Goal: Task Accomplishment & Management: Manage account settings

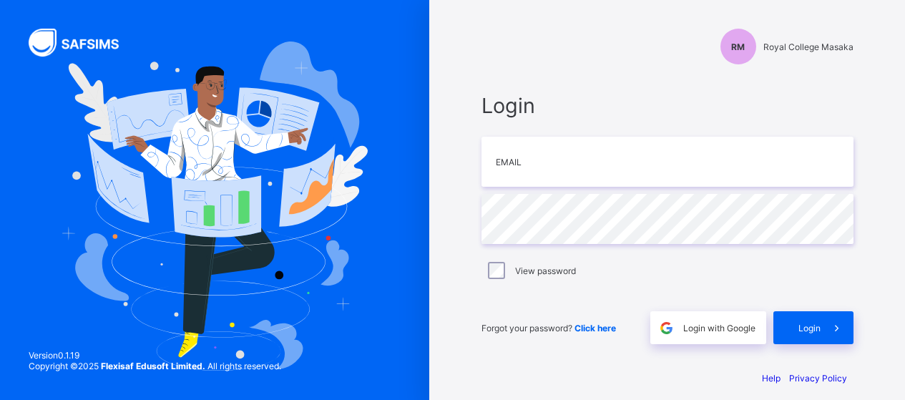
scroll to position [12, 0]
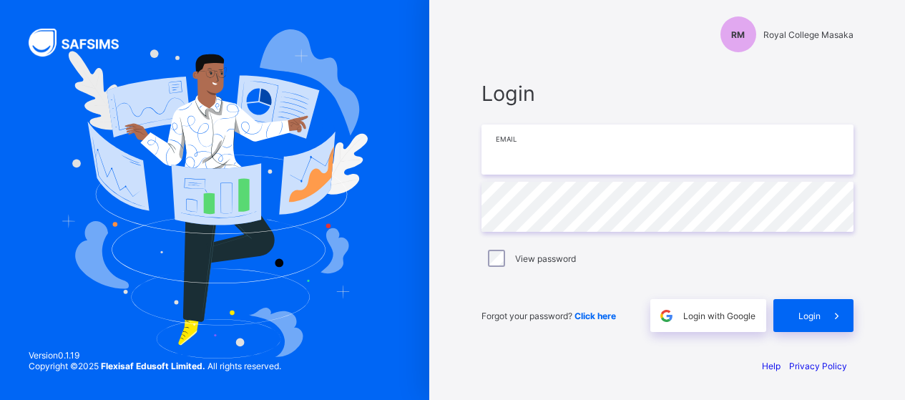
type input "**********"
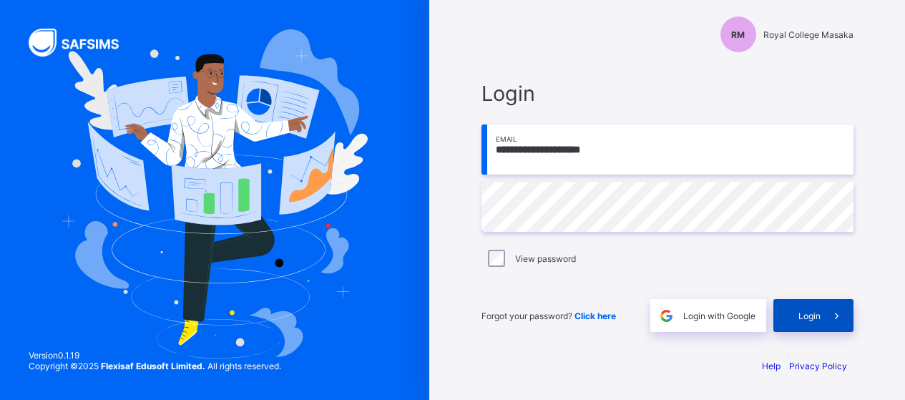
click at [815, 318] on span "Login" at bounding box center [810, 316] width 22 height 11
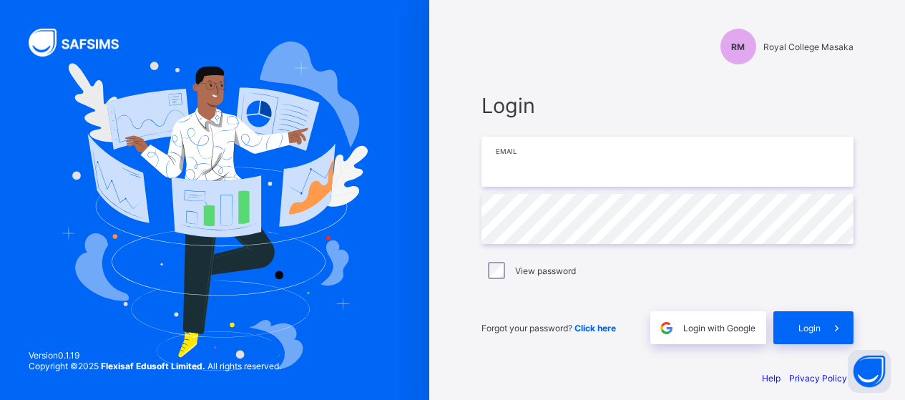
click at [529, 174] on input "email" at bounding box center [668, 162] width 372 height 50
type input "**********"
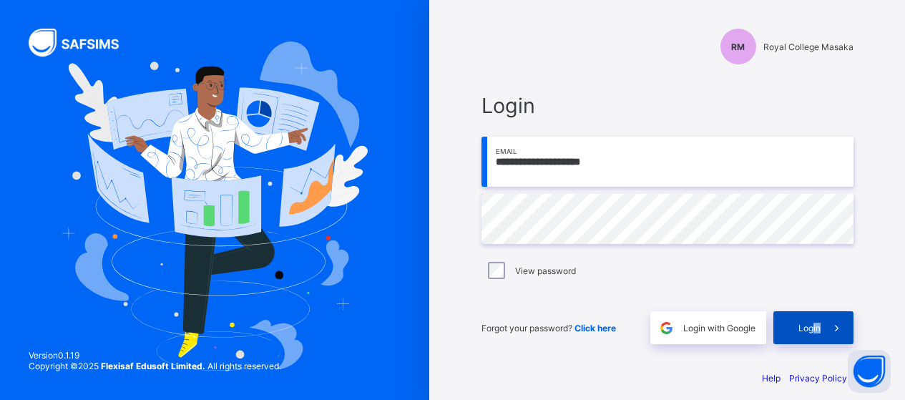
click at [817, 321] on div "Login" at bounding box center [813, 327] width 80 height 33
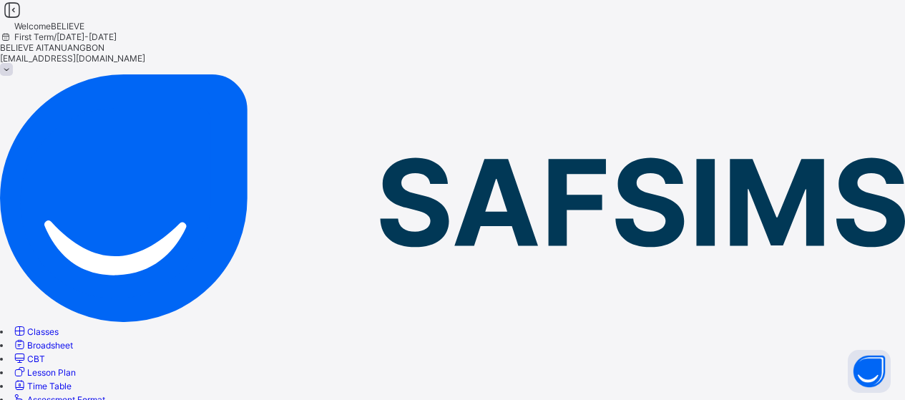
click at [76, 367] on span "Lesson Plan" at bounding box center [51, 372] width 49 height 11
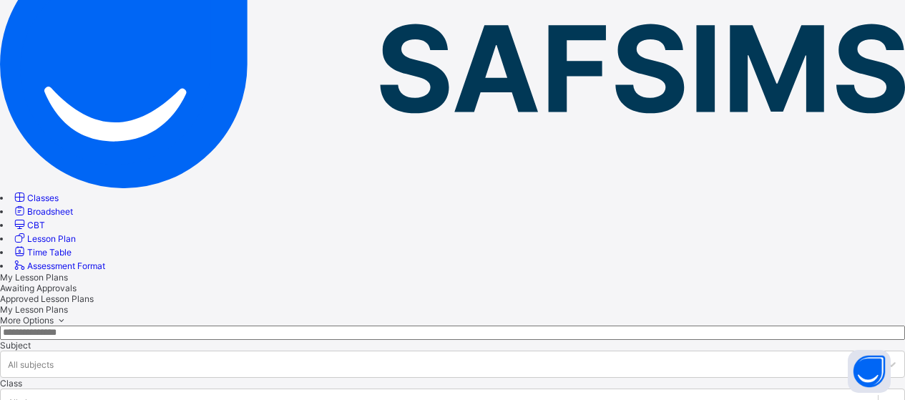
scroll to position [135, 0]
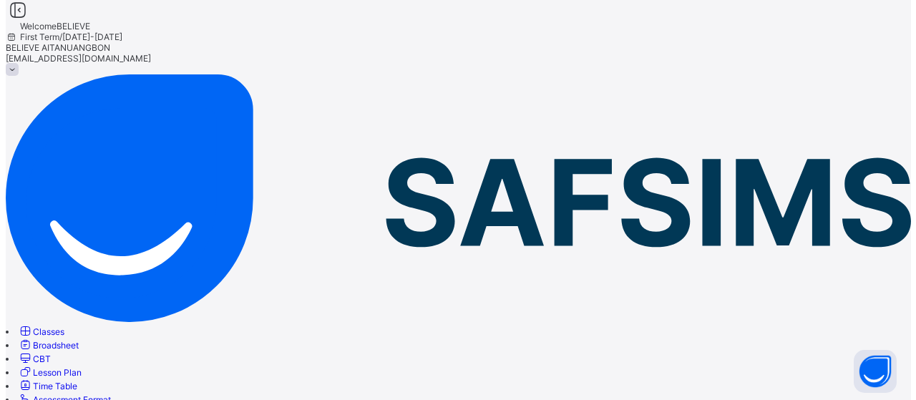
scroll to position [416, 0]
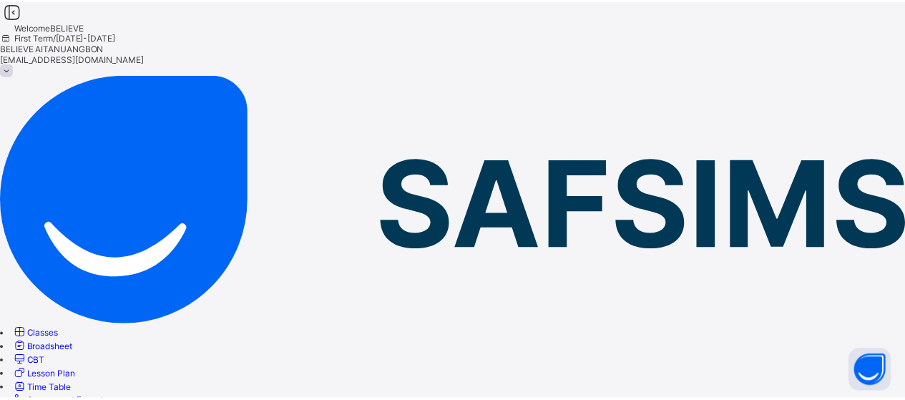
scroll to position [0, 0]
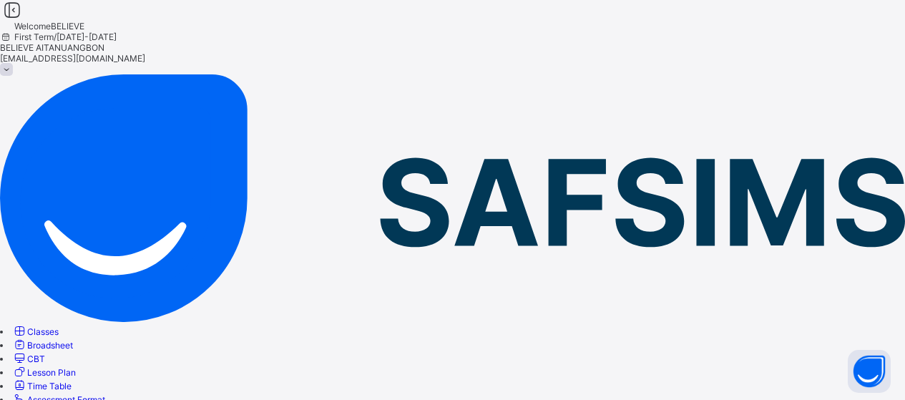
click at [13, 63] on span at bounding box center [6, 69] width 13 height 13
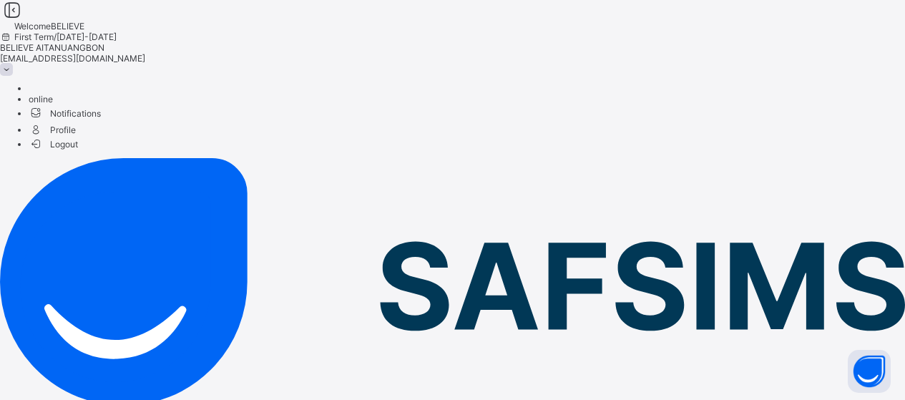
click at [815, 121] on span "Profile" at bounding box center [467, 129] width 877 height 16
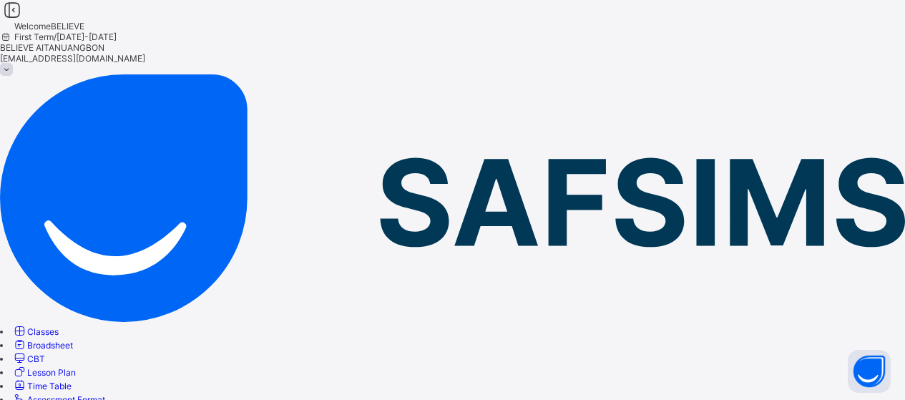
click at [13, 63] on span at bounding box center [6, 69] width 13 height 13
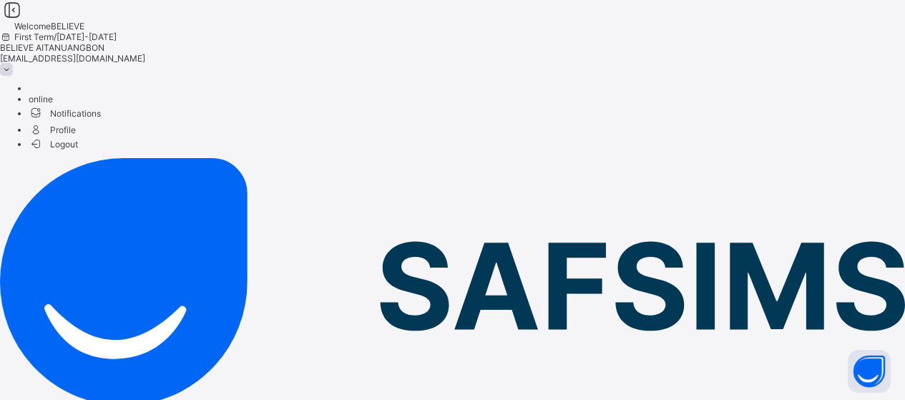
click at [731, 42] on div at bounding box center [452, 42] width 905 height 0
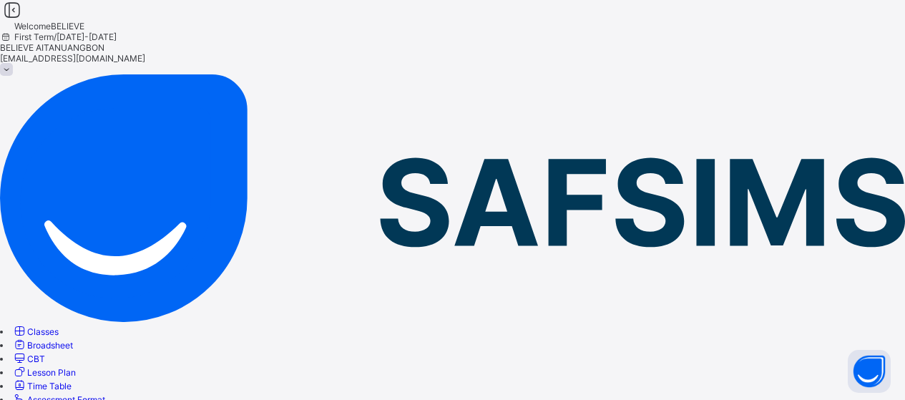
click at [726, 42] on div at bounding box center [452, 42] width 905 height 0
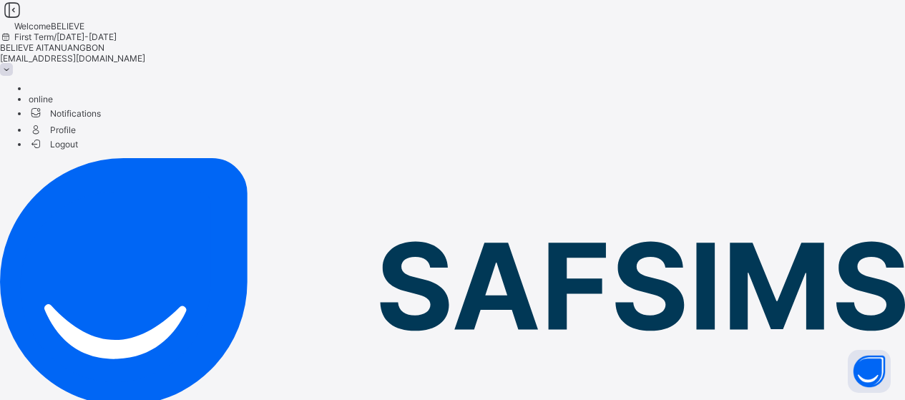
click at [726, 42] on div at bounding box center [452, 42] width 905 height 0
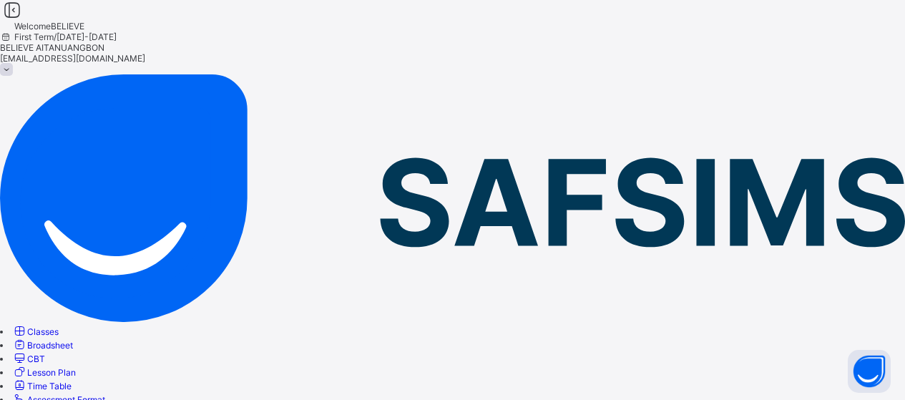
click at [726, 42] on div at bounding box center [452, 42] width 905 height 0
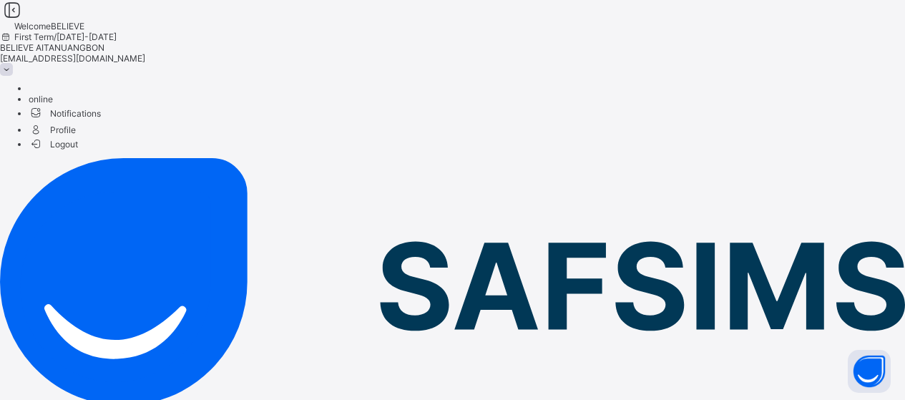
click at [726, 42] on div at bounding box center [452, 42] width 905 height 0
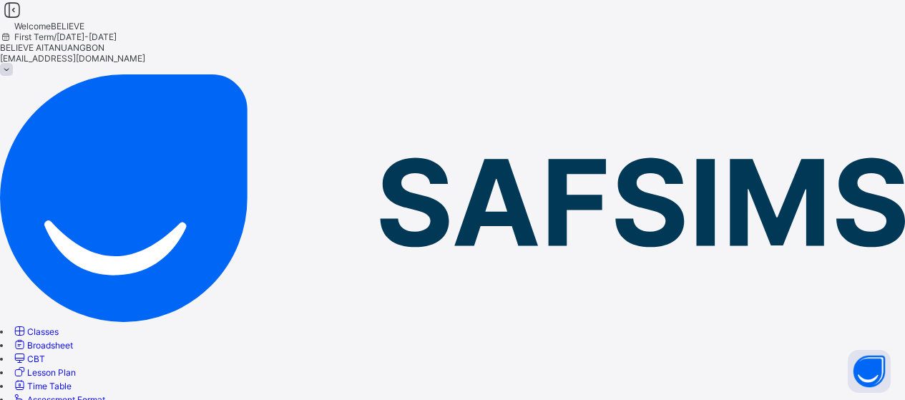
click at [782, 42] on span "BELIEVE AITANUANGBON" at bounding box center [452, 47] width 905 height 11
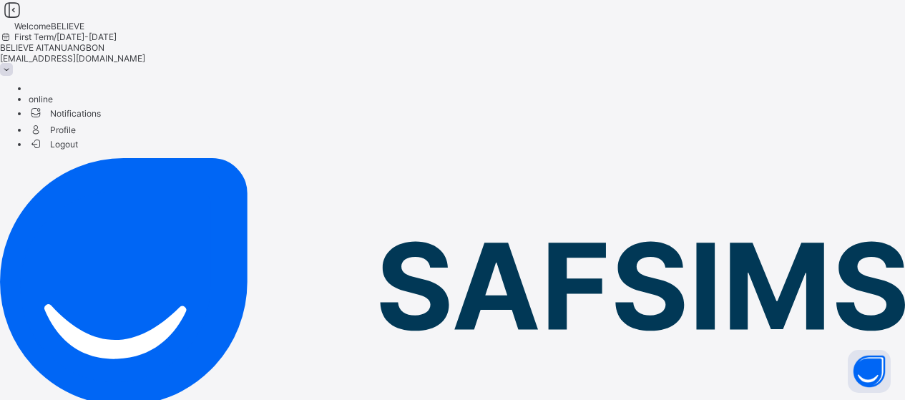
click at [782, 42] on span "BELIEVE AITANUANGBON" at bounding box center [452, 47] width 905 height 11
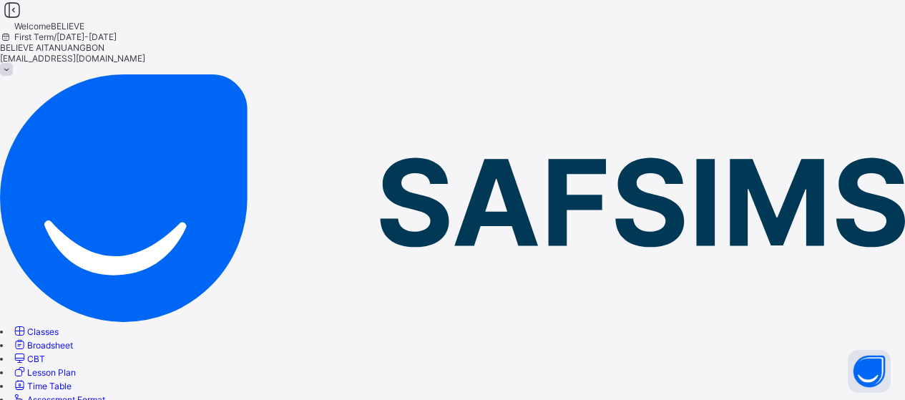
click at [783, 42] on span "BELIEVE AITANUANGBON" at bounding box center [452, 47] width 905 height 11
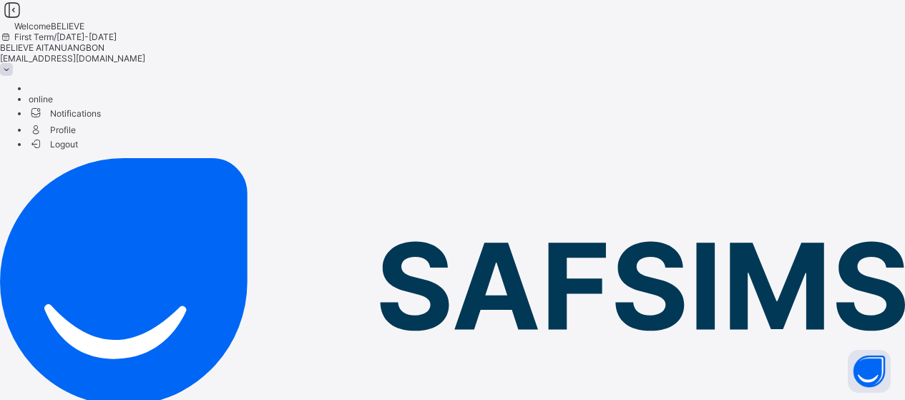
click at [783, 42] on span "BELIEVE AITANUANGBON" at bounding box center [452, 47] width 905 height 11
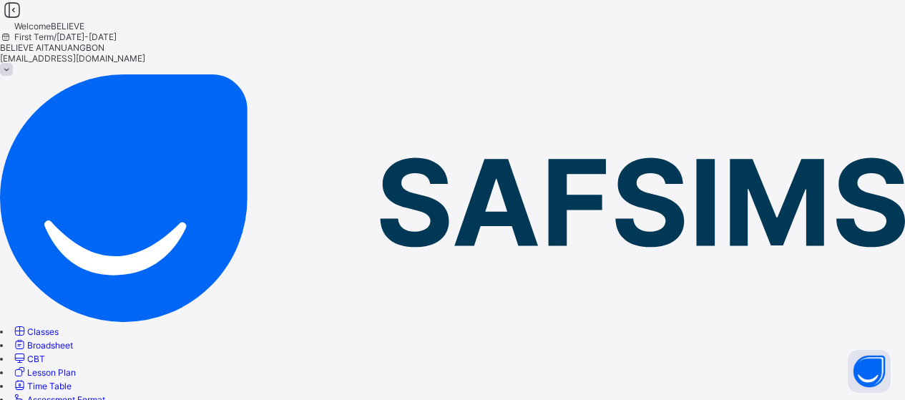
click at [24, 21] on icon at bounding box center [12, 10] width 24 height 21
drag, startPoint x: 219, startPoint y: 132, endPoint x: 203, endPoint y: 132, distance: 15.8
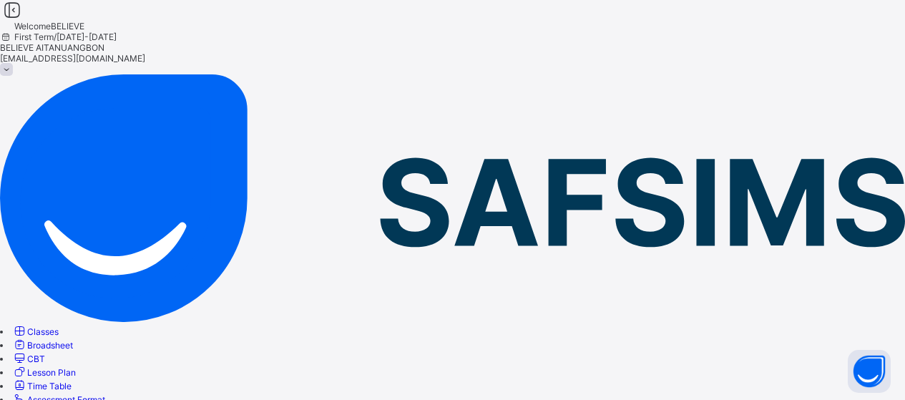
click at [27, 324] on icon at bounding box center [19, 331] width 15 height 14
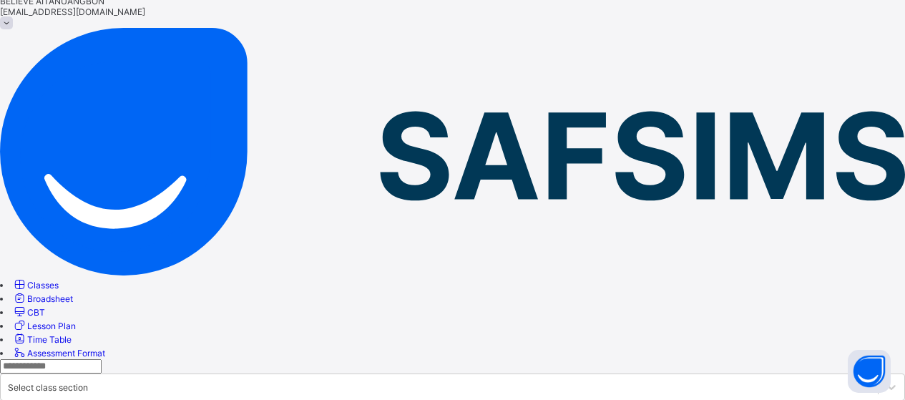
scroll to position [42, 0]
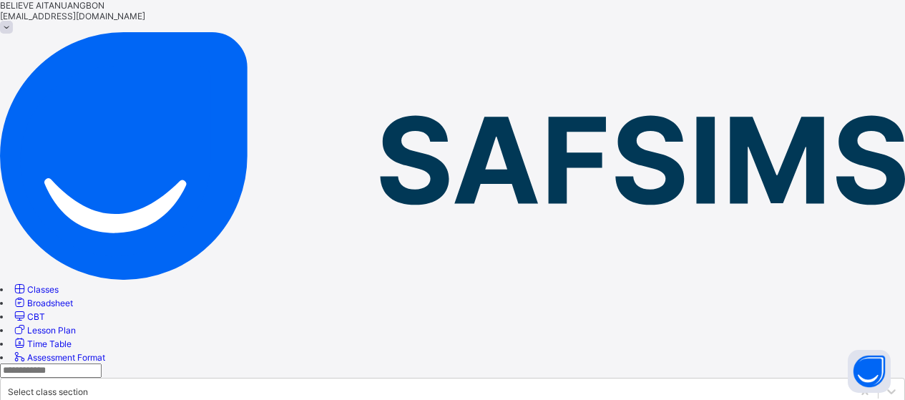
click at [72, 338] on span "Time Table" at bounding box center [49, 343] width 44 height 11
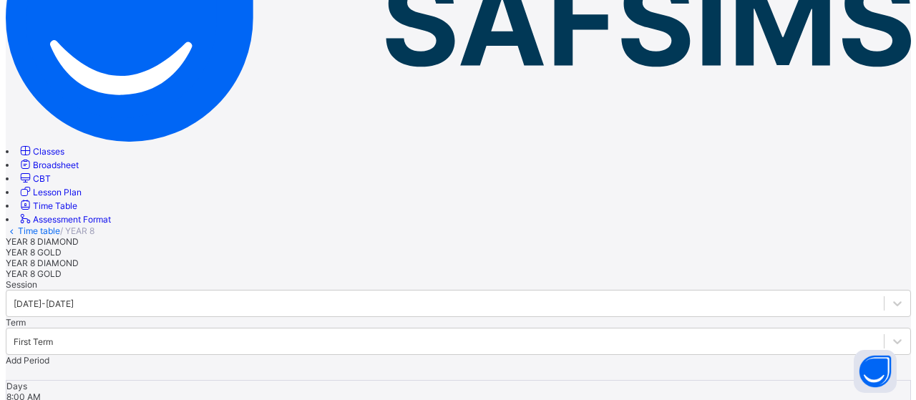
scroll to position [174, 0]
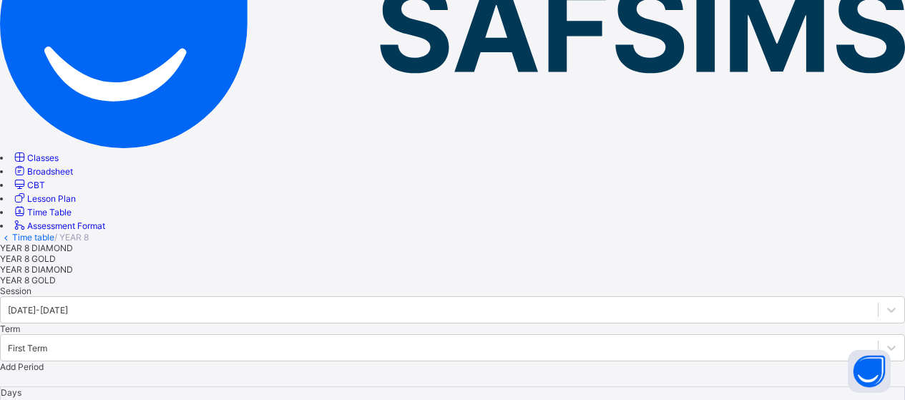
click at [44, 361] on span "Add Period" at bounding box center [22, 366] width 44 height 11
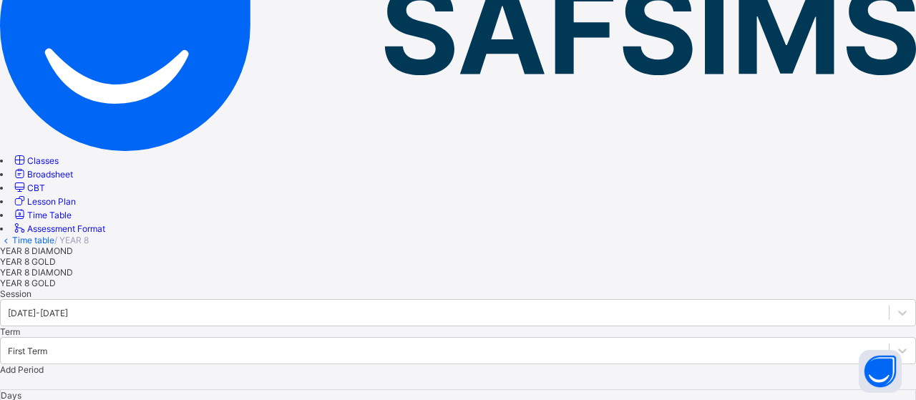
type input "*"
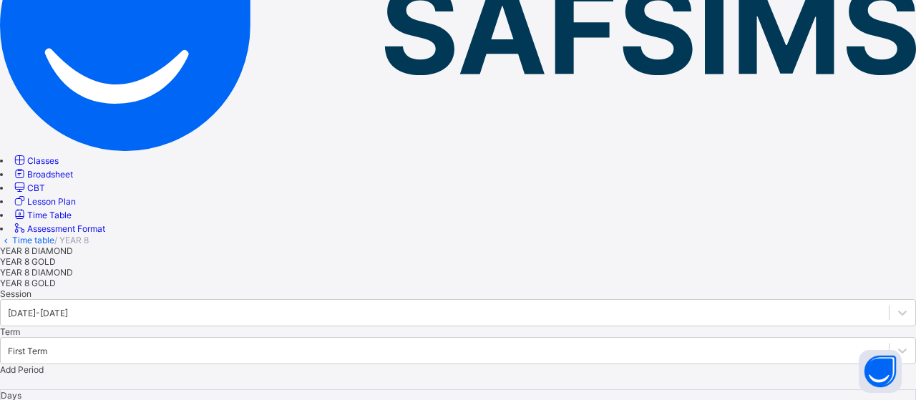
type input "**"
drag, startPoint x: 462, startPoint y: 274, endPoint x: 451, endPoint y: 275, distance: 10.8
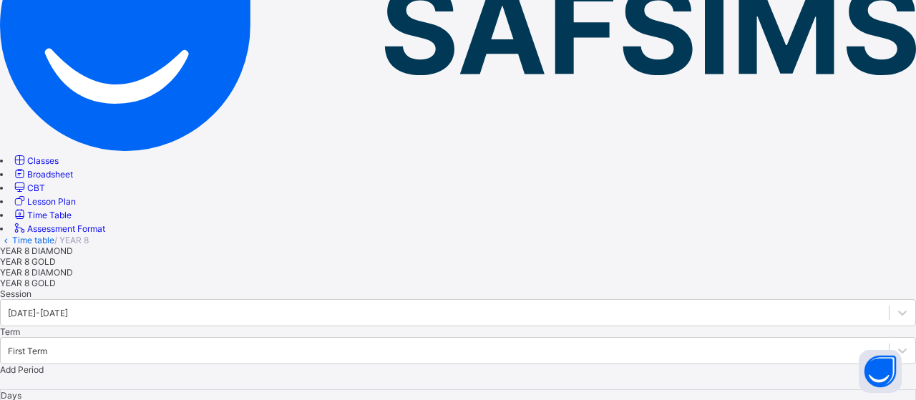
type input "*"
type input "**"
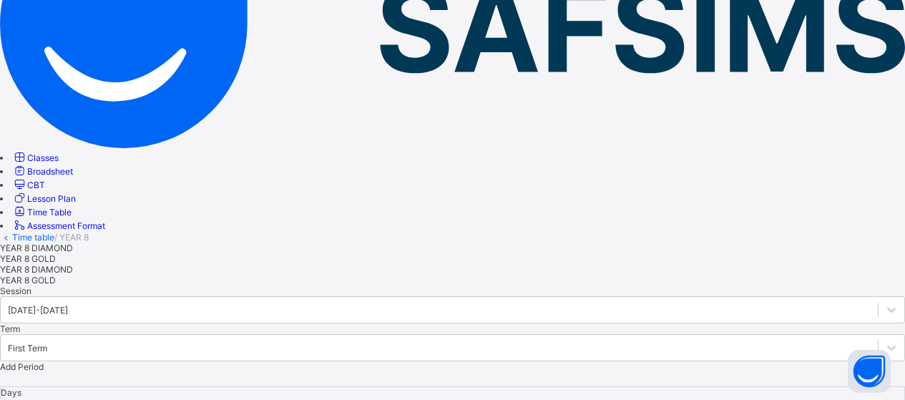
type input "**"
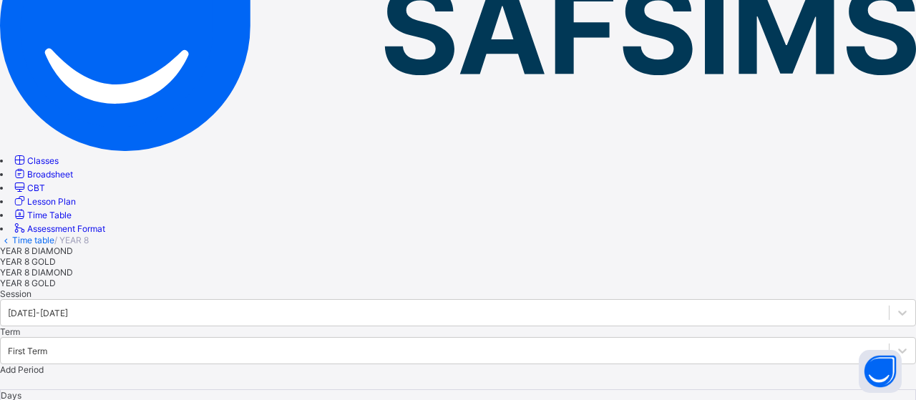
type input "**"
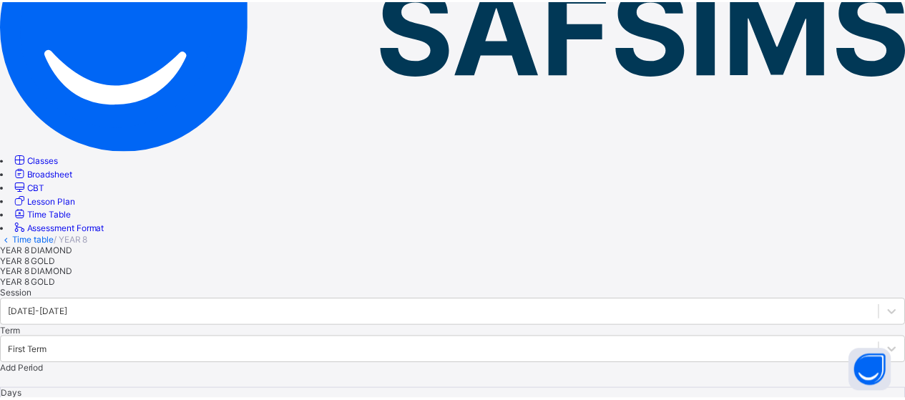
scroll to position [16, 0]
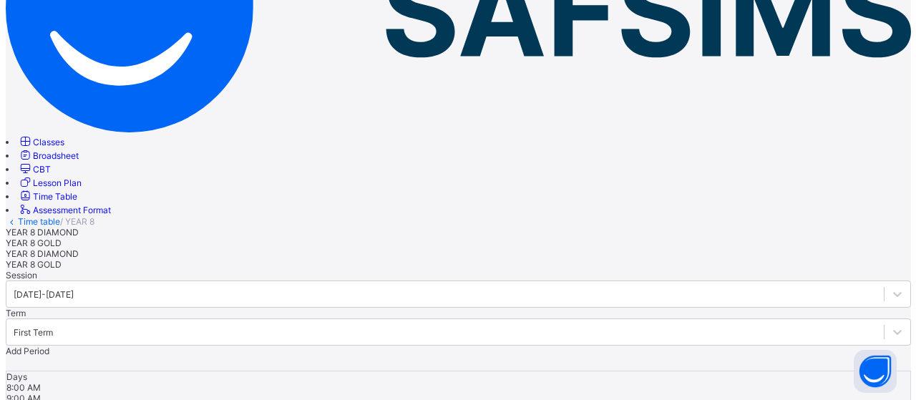
scroll to position [192, 0]
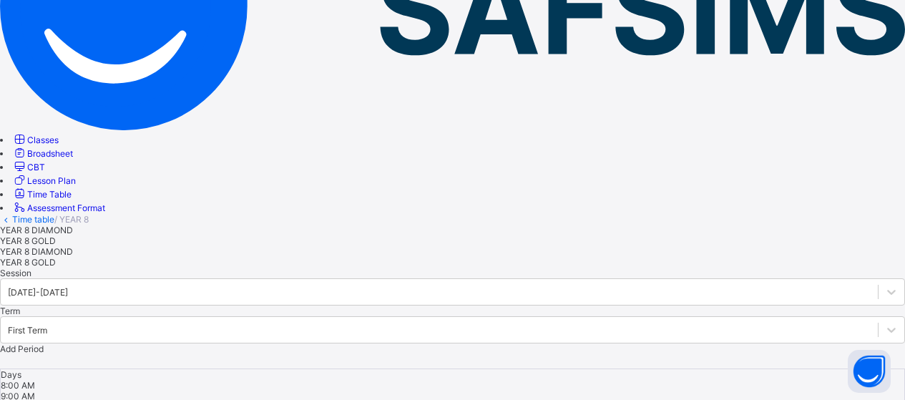
drag, startPoint x: 504, startPoint y: 155, endPoint x: 494, endPoint y: 153, distance: 10.1
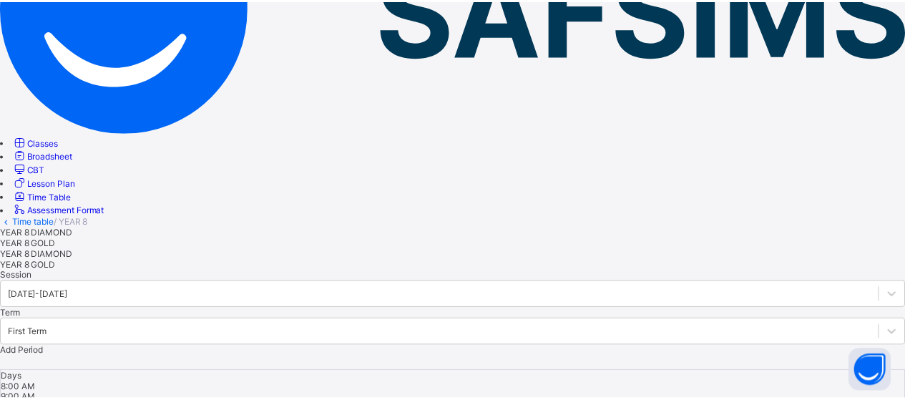
scroll to position [120, 0]
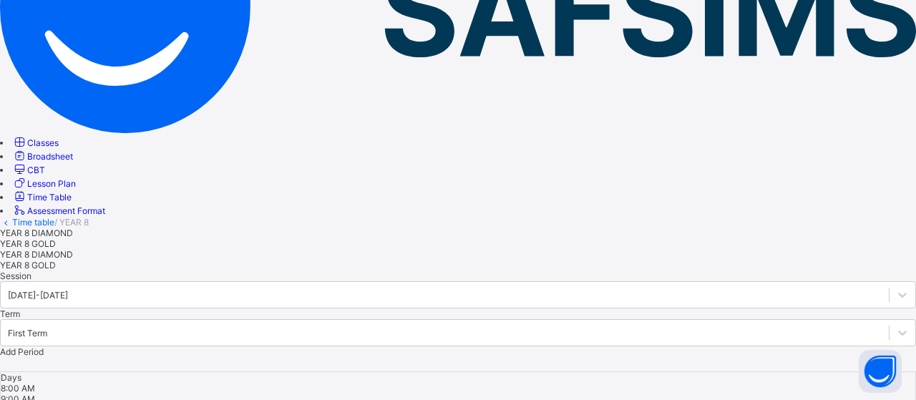
type input "*"
type input "**"
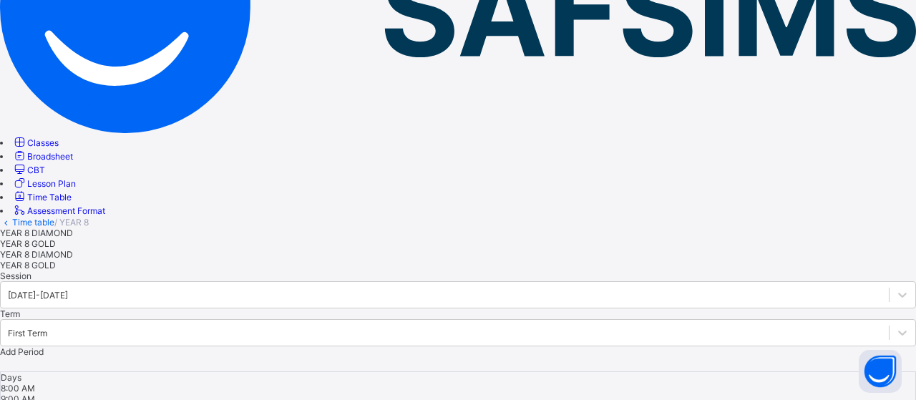
type input "*"
type input "**"
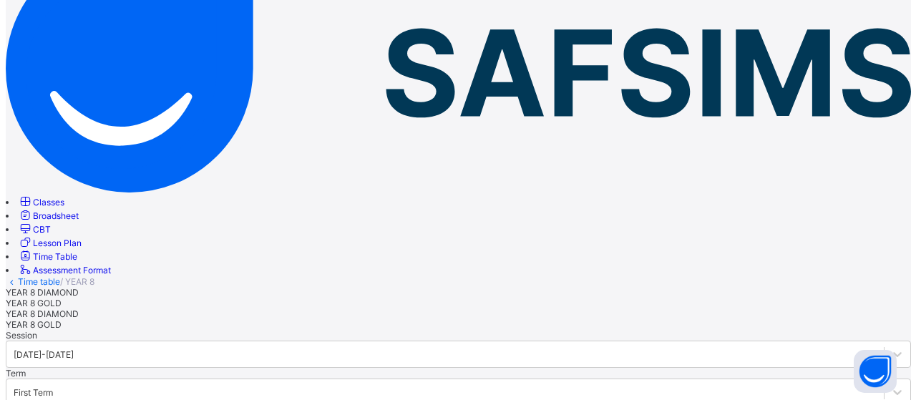
scroll to position [152, 0]
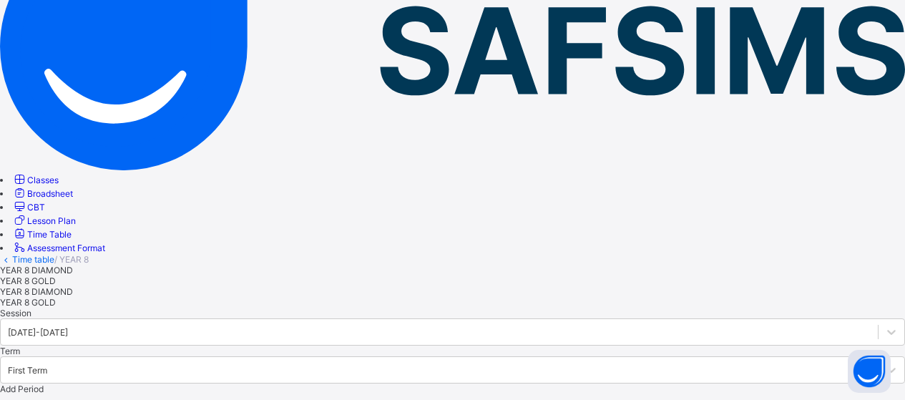
click at [56, 275] on span "YEAR 8 GOLD" at bounding box center [28, 280] width 56 height 11
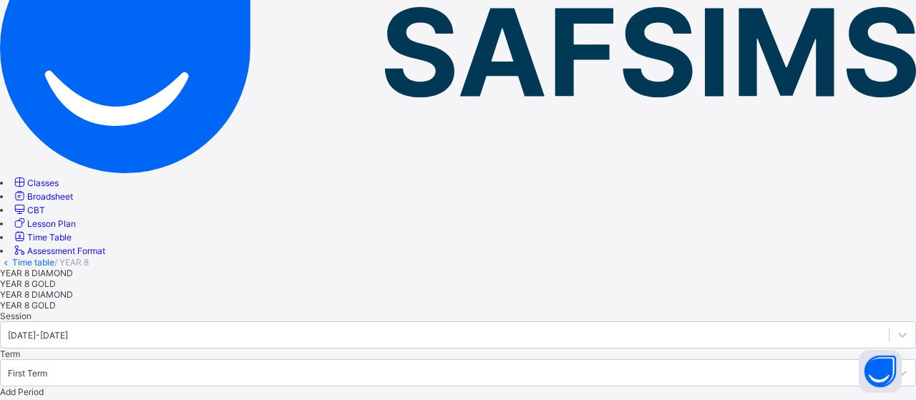
type input "**"
type input "*"
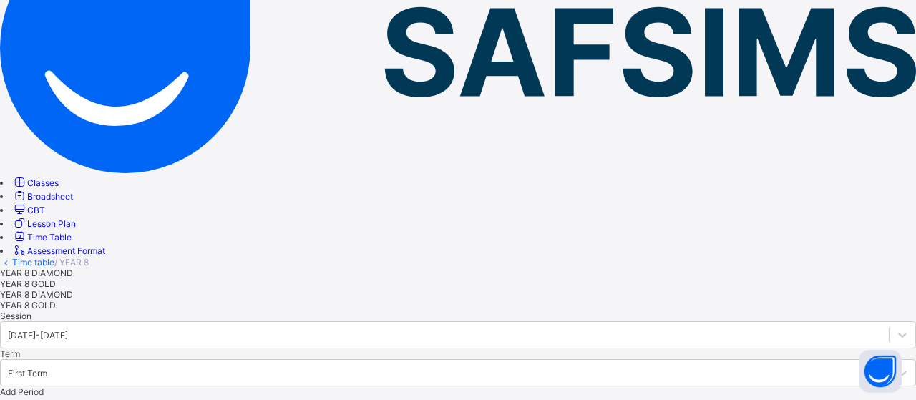
type input "**"
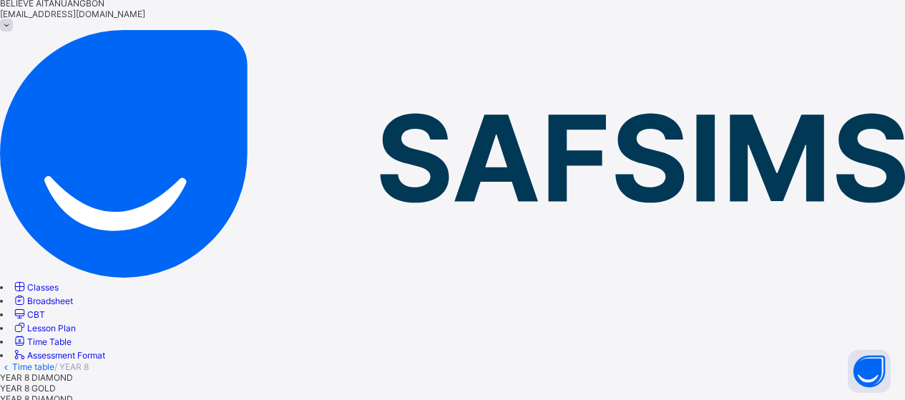
scroll to position [36, 0]
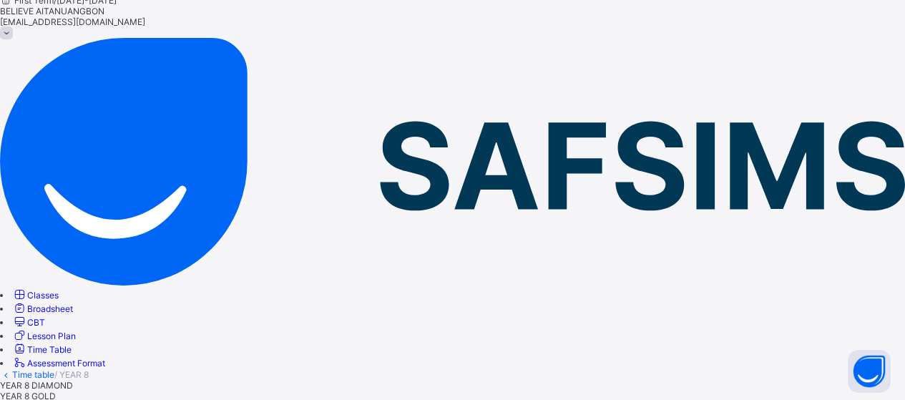
click at [72, 344] on span "Time Table" at bounding box center [49, 349] width 44 height 11
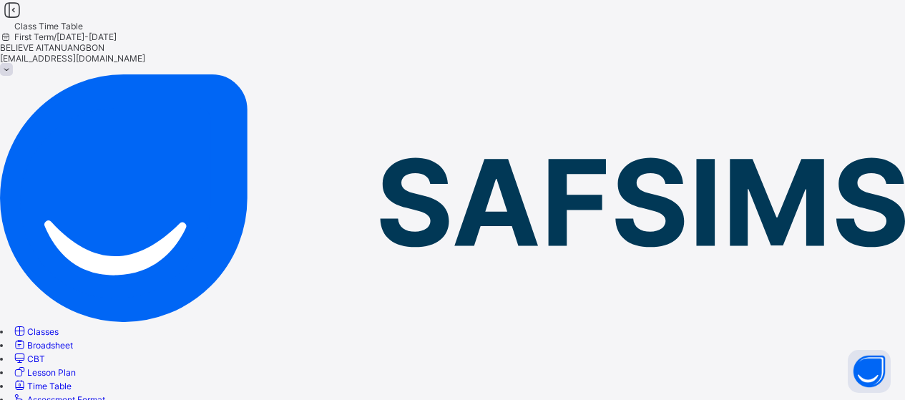
click at [72, 381] on span "Time Table" at bounding box center [49, 386] width 44 height 11
